Goal: Check status

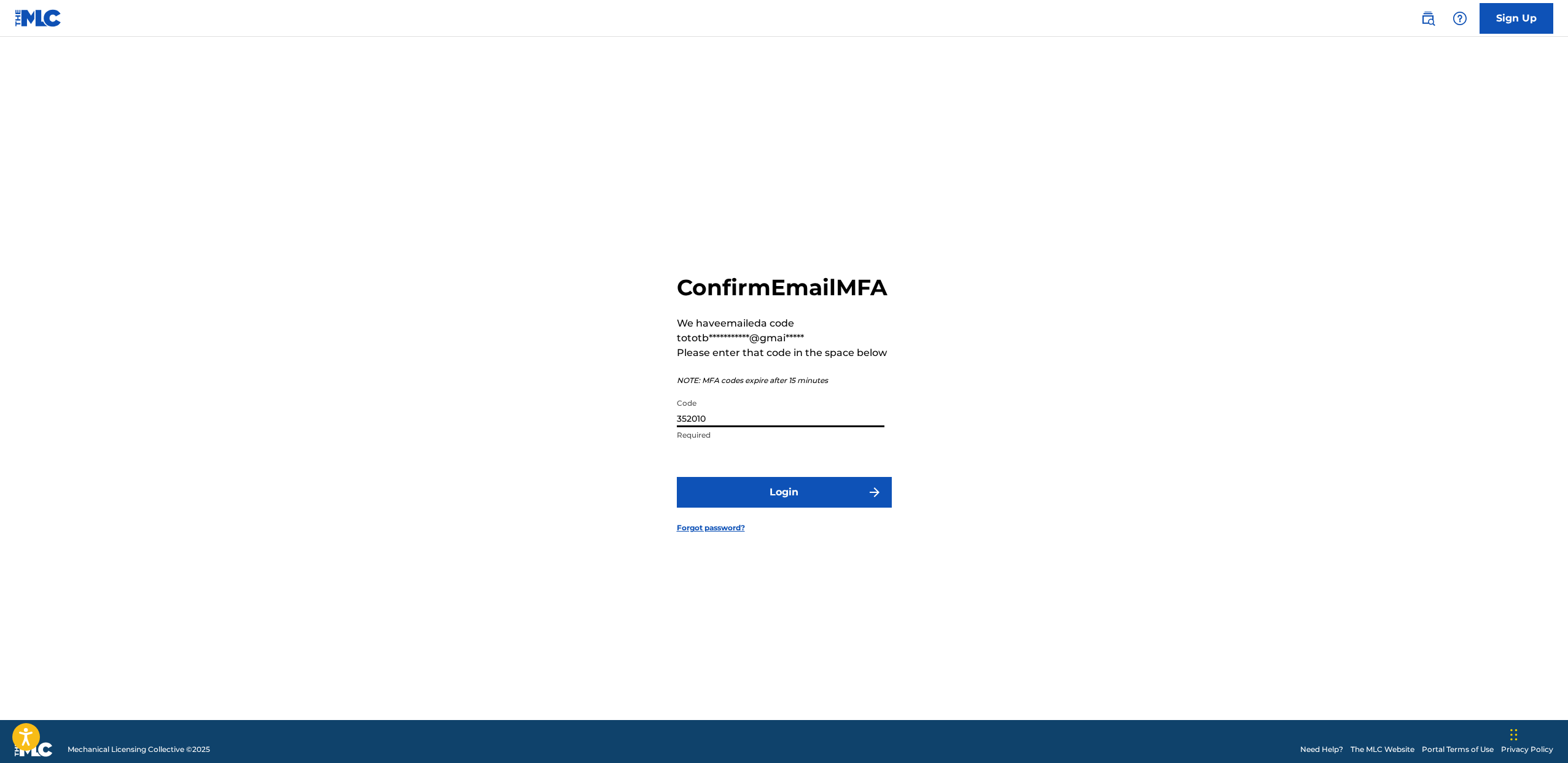
type input "352010"
click at [677, 477] on button "Login" at bounding box center [784, 493] width 215 height 31
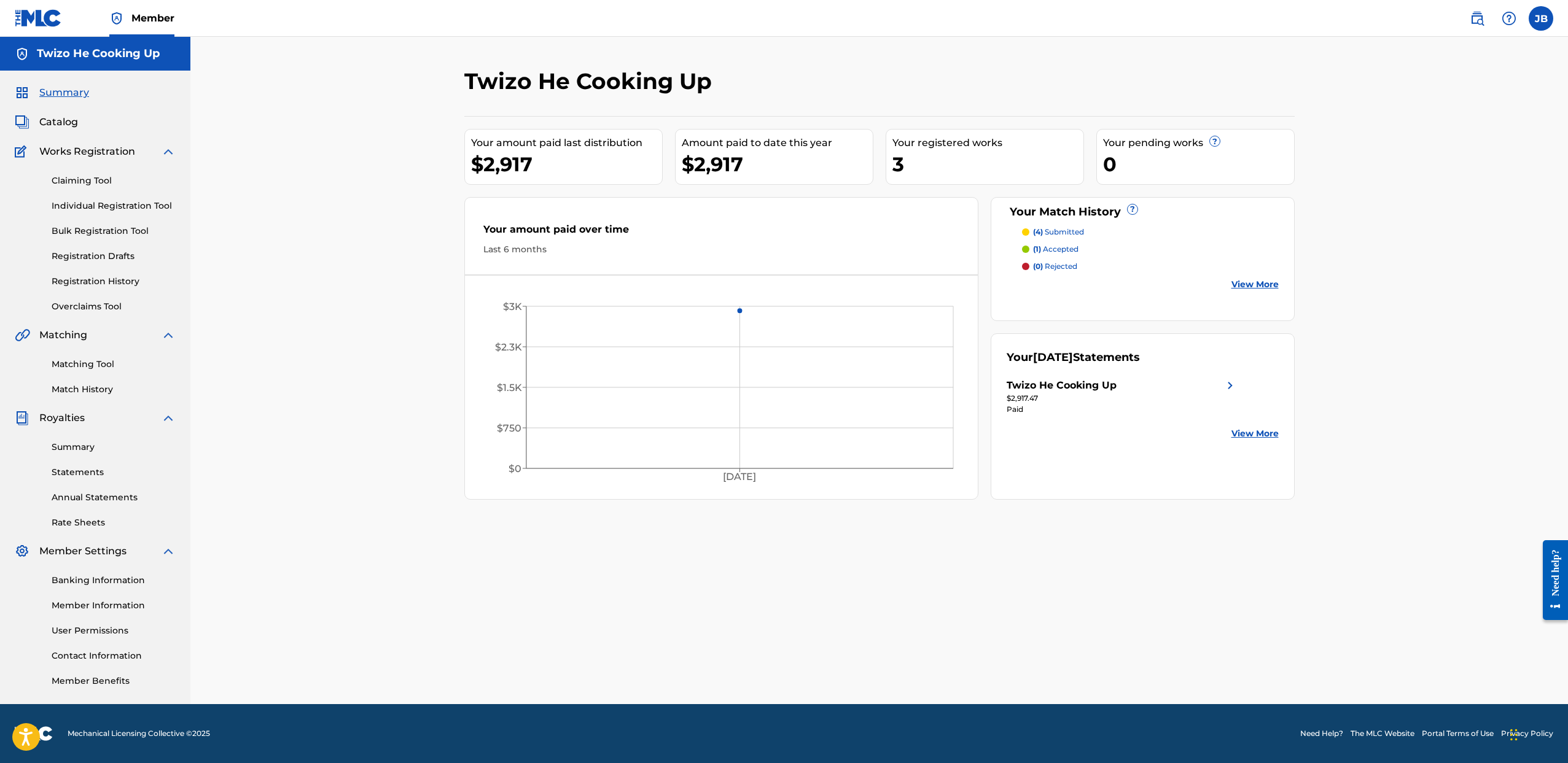
click at [1264, 430] on link "View More" at bounding box center [1255, 434] width 47 height 13
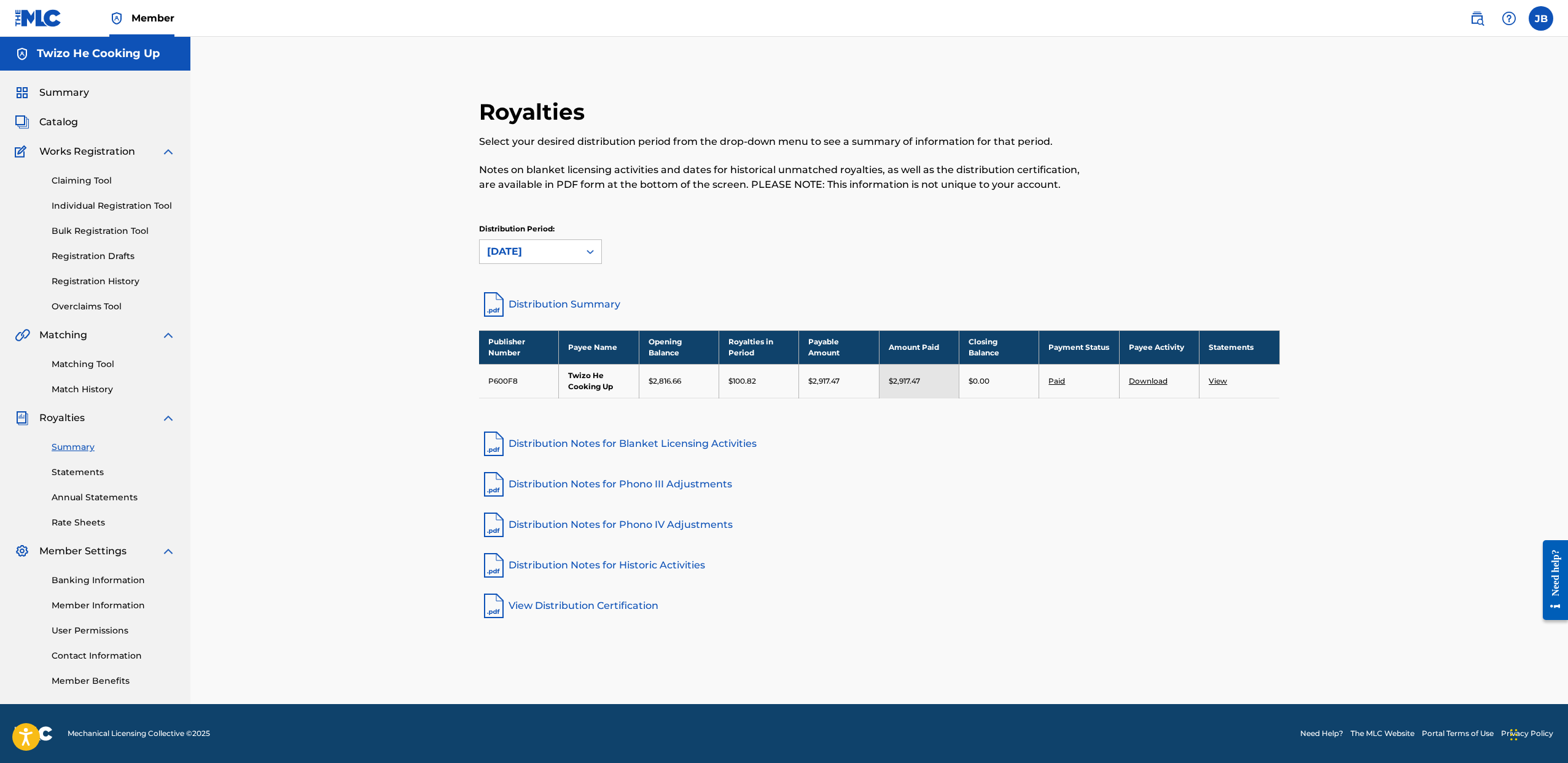
click at [1033, 417] on div "Royalties Select your desired distribution period from the drop-down menu to se…" at bounding box center [879, 359] width 830 height 523
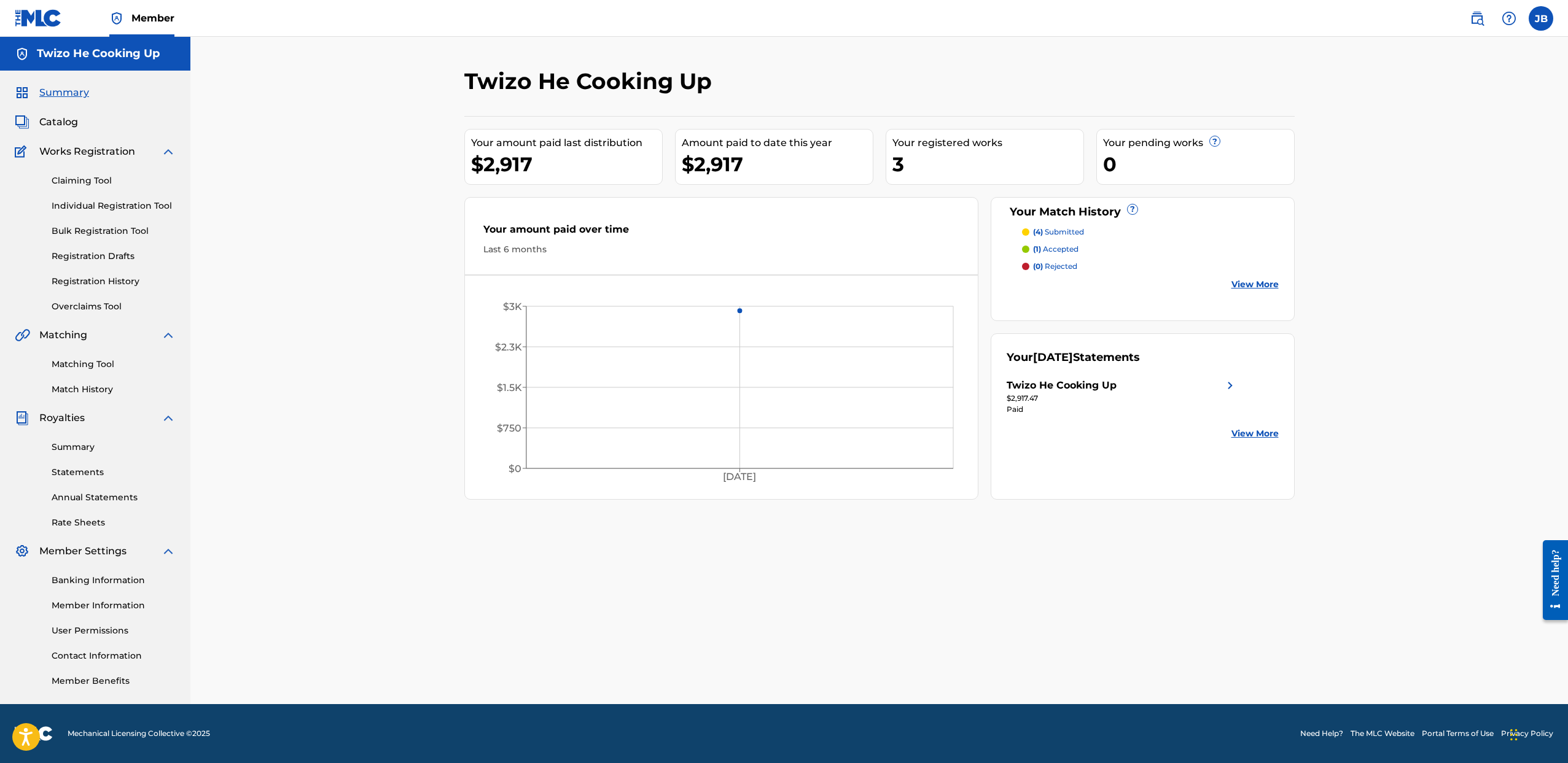
click at [1220, 380] on div "Twizo He Cooking Up" at bounding box center [1122, 386] width 231 height 15
